Goal: Information Seeking & Learning: Learn about a topic

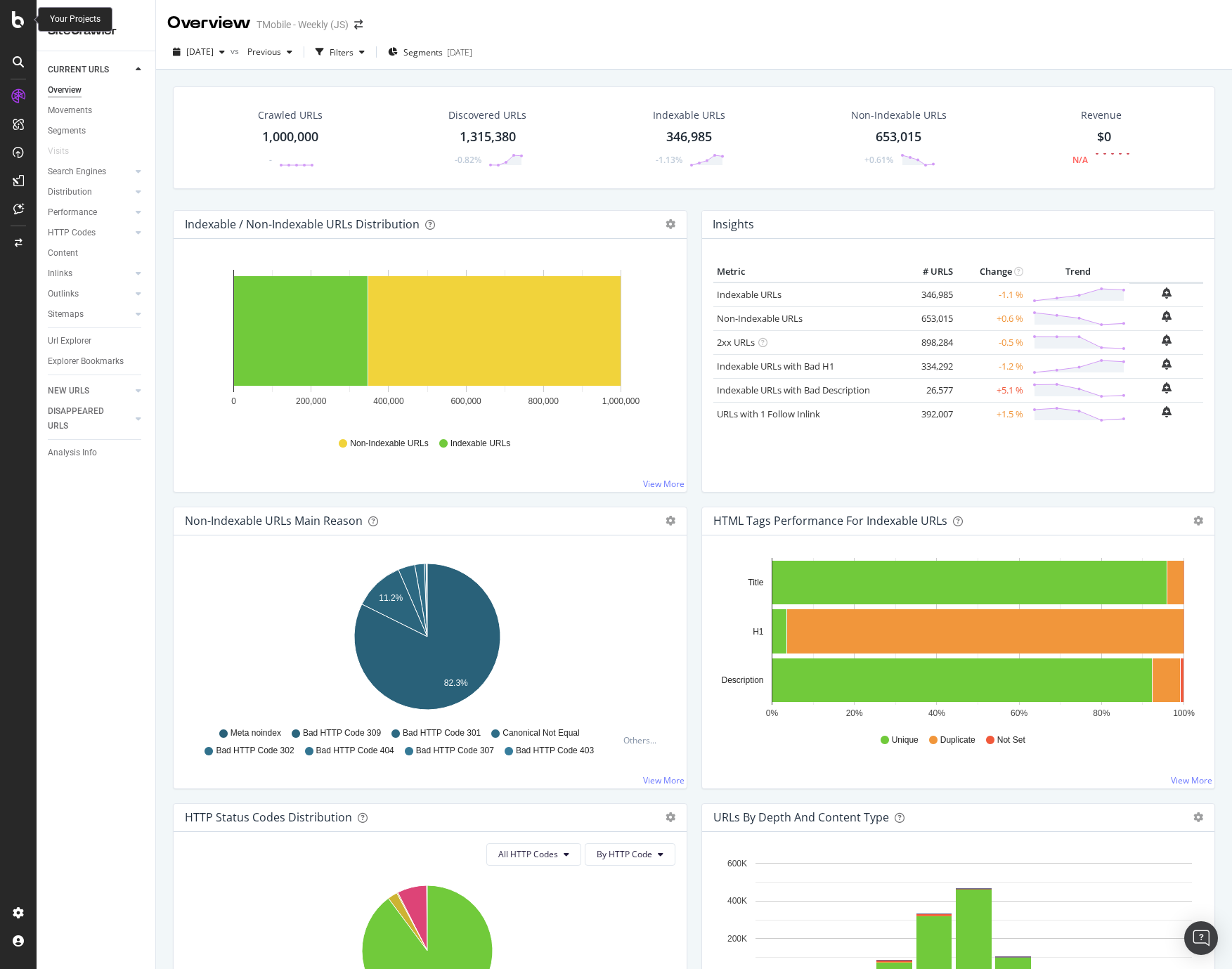
click at [21, 20] on icon at bounding box center [18, 19] width 13 height 17
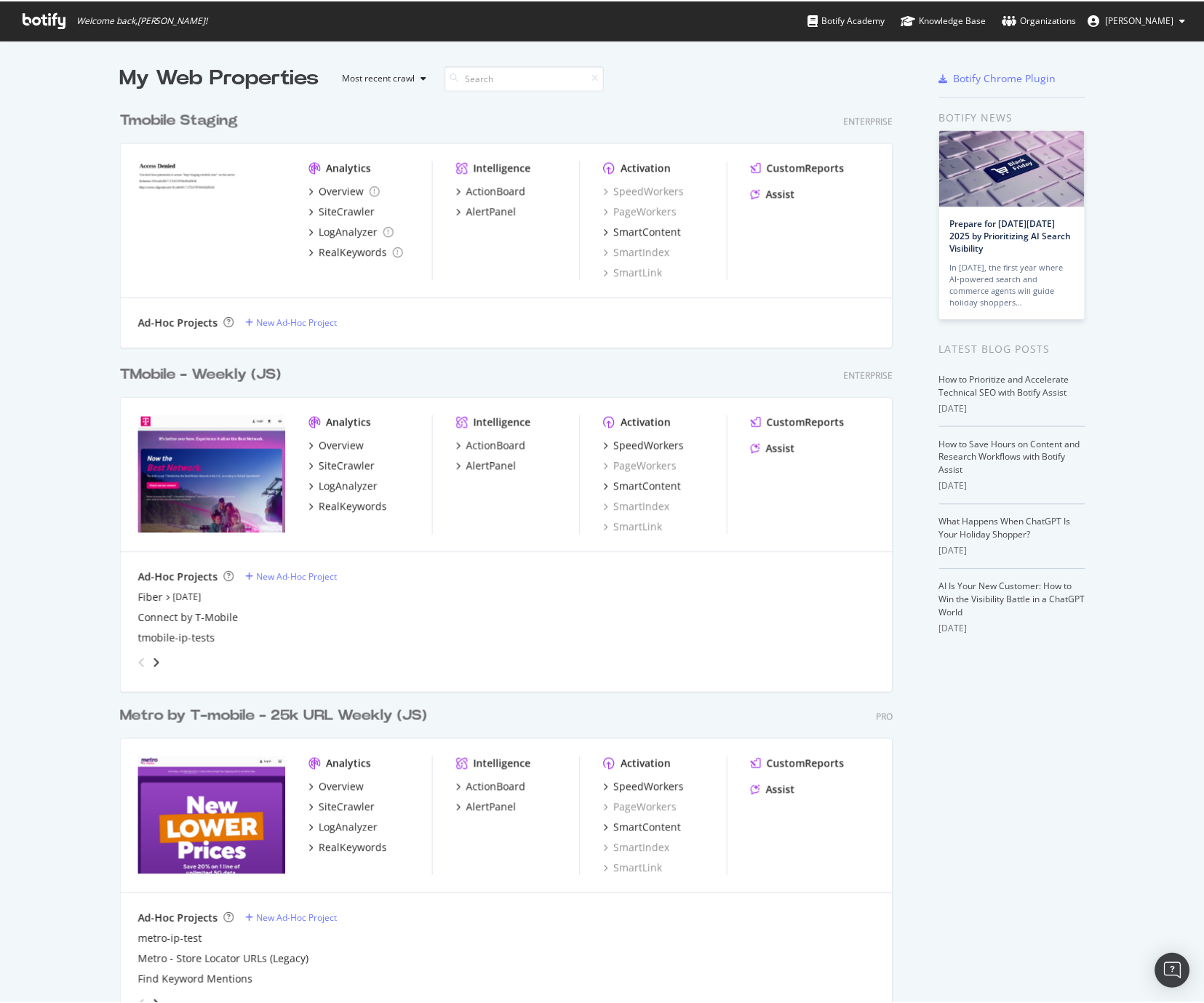
scroll to position [992, 1182]
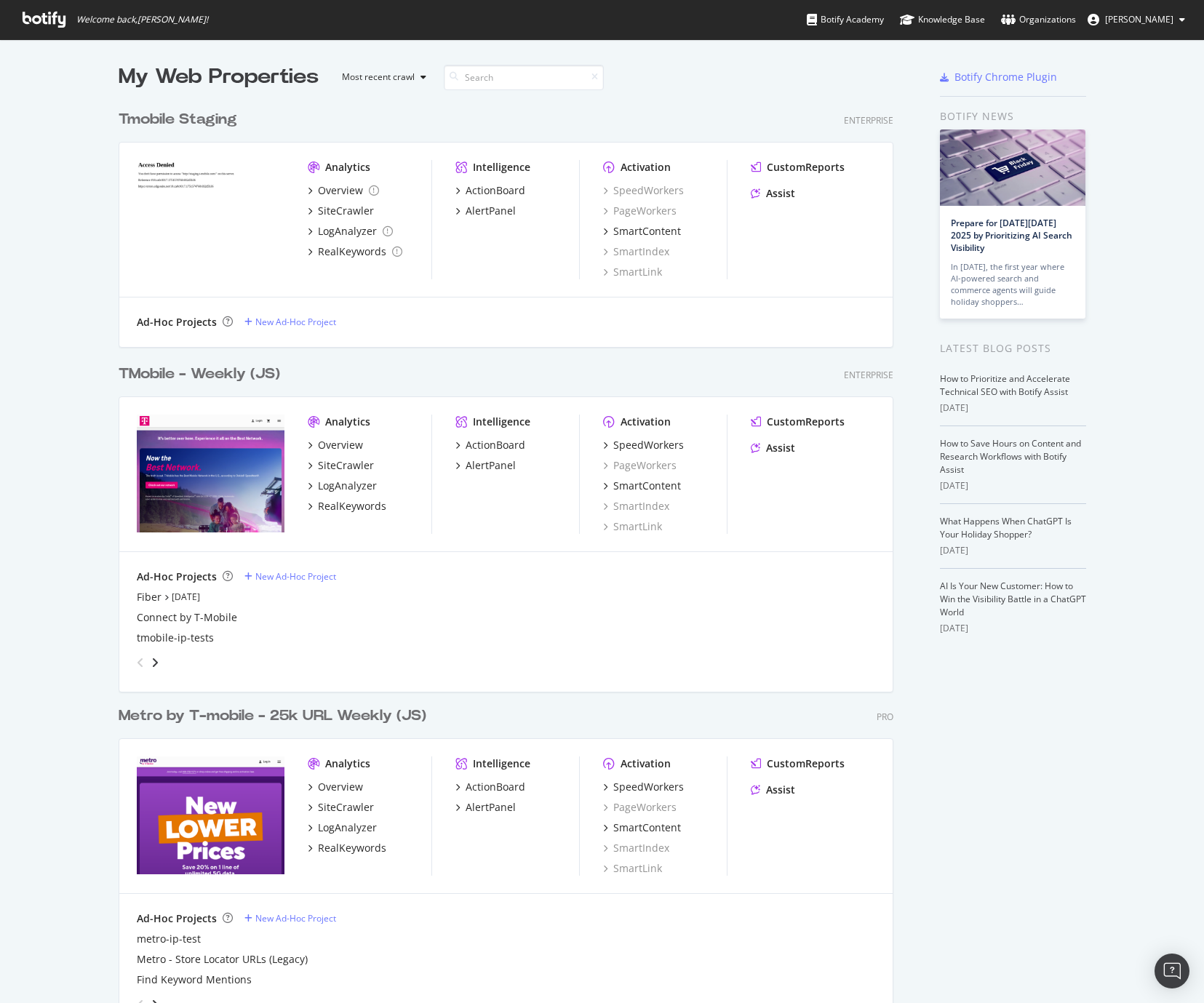
click at [715, 94] on div "Tmobile Staging Enterprise Analytics Overview SiteCrawler LogAnalyzer RealKeywo…" at bounding box center [511, 218] width 786 height 255
click at [168, 375] on div "TMobile - Weekly (JS)" at bounding box center [199, 374] width 161 height 21
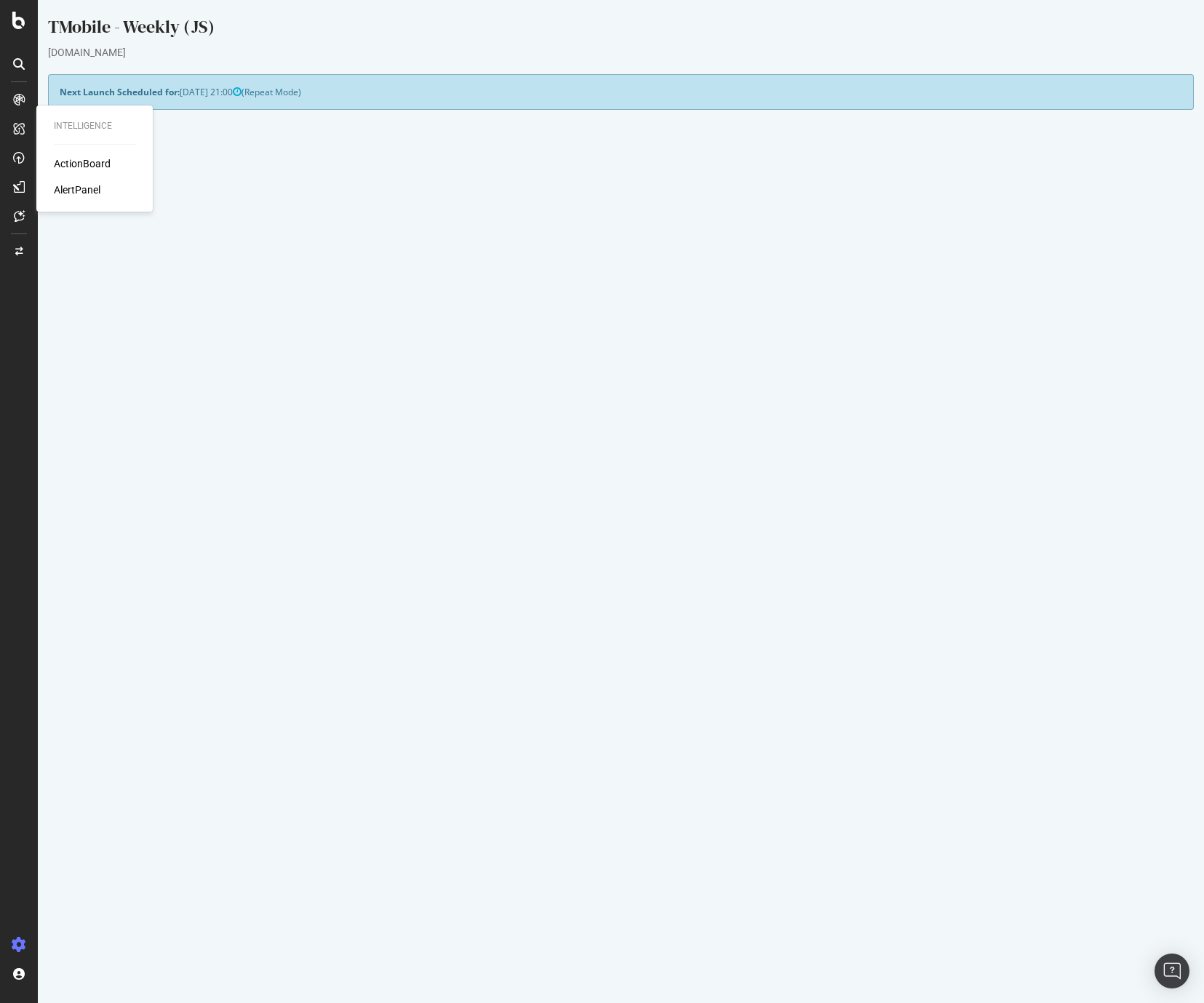
click at [74, 163] on div "ActionBoard" at bounding box center [81, 163] width 57 height 15
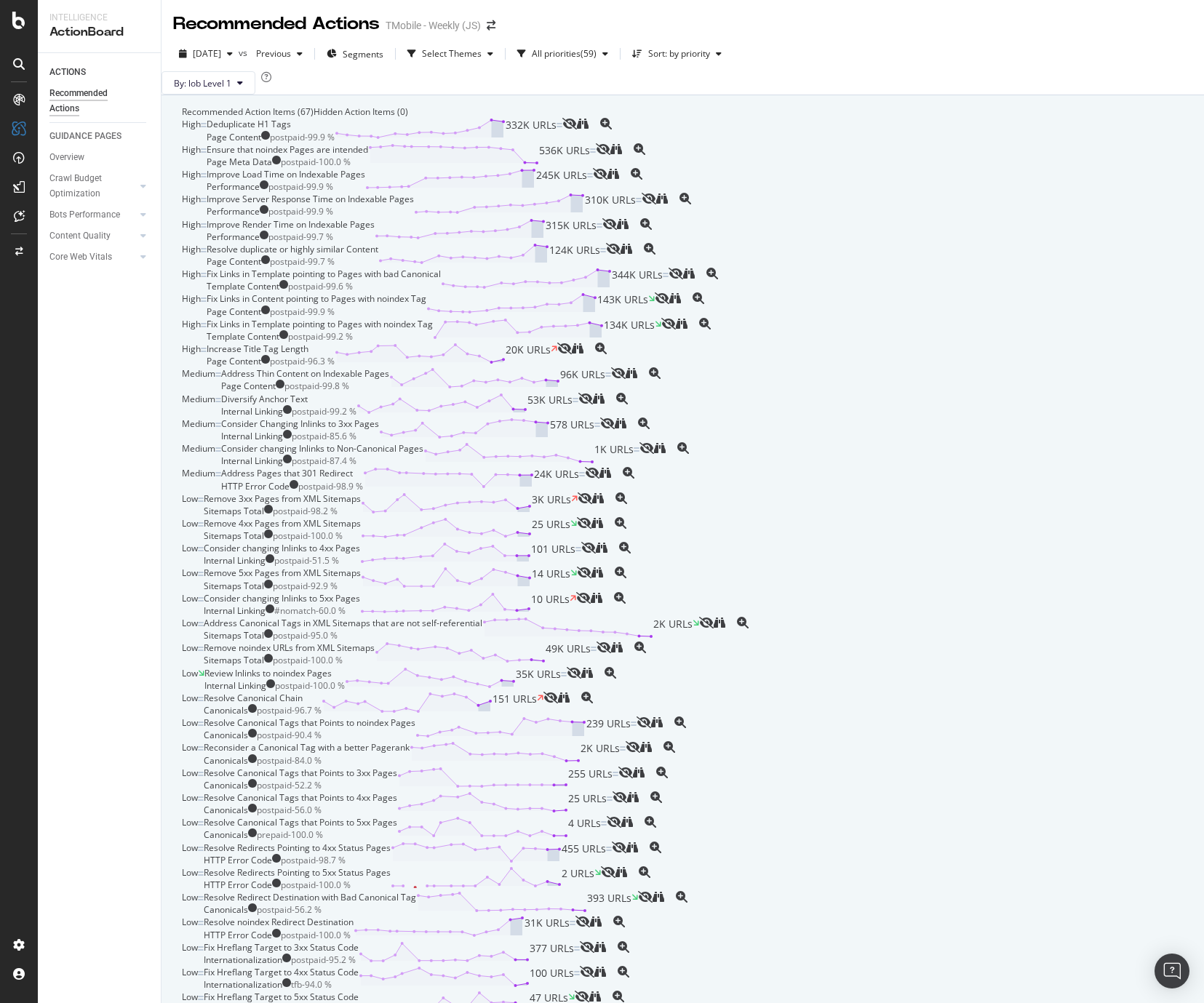
drag, startPoint x: 887, startPoint y: 53, endPoint x: 903, endPoint y: 49, distance: 16.5
click at [896, 51] on div "[DATE] vs Previous Segments Select Themes All priorities ( 59 ) Sort: by priori…" at bounding box center [683, 57] width 1043 height 29
